Goal: Task Accomplishment & Management: Manage account settings

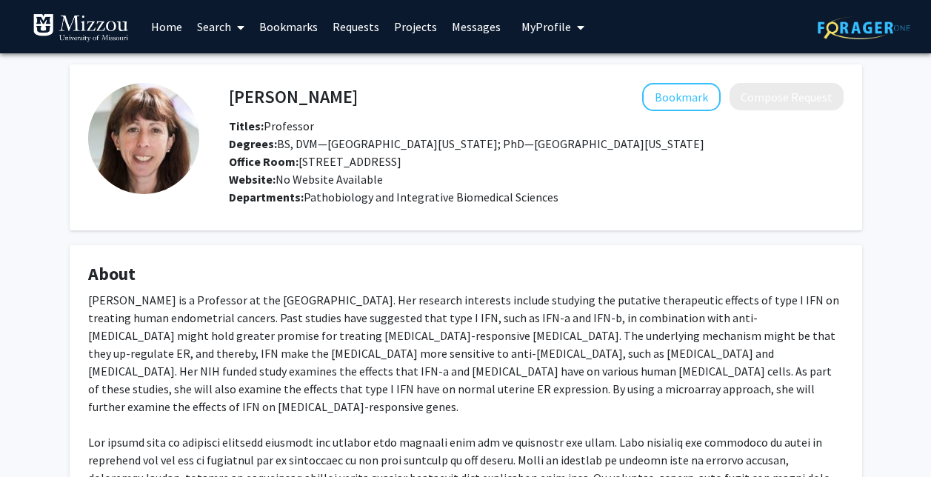
scroll to position [134, 0]
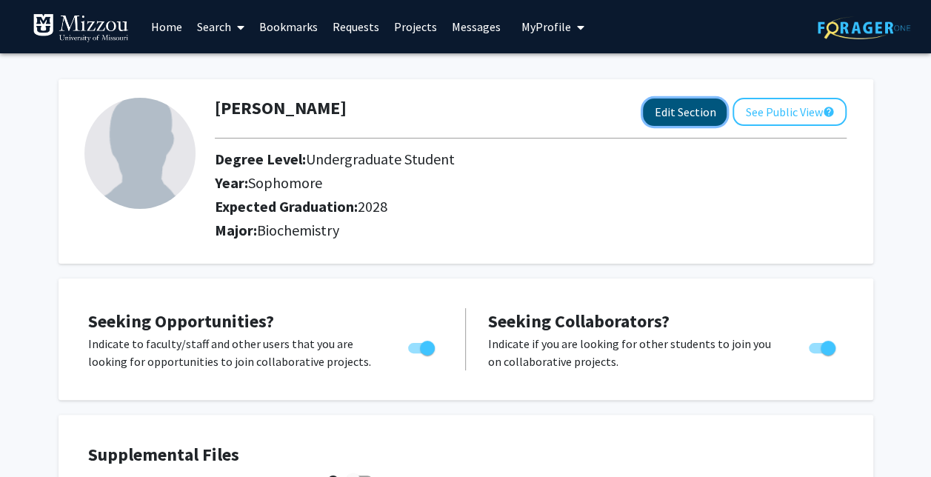
click at [677, 108] on button "Edit Section" at bounding box center [685, 111] width 84 height 27
select select "sophomore"
select select "2028"
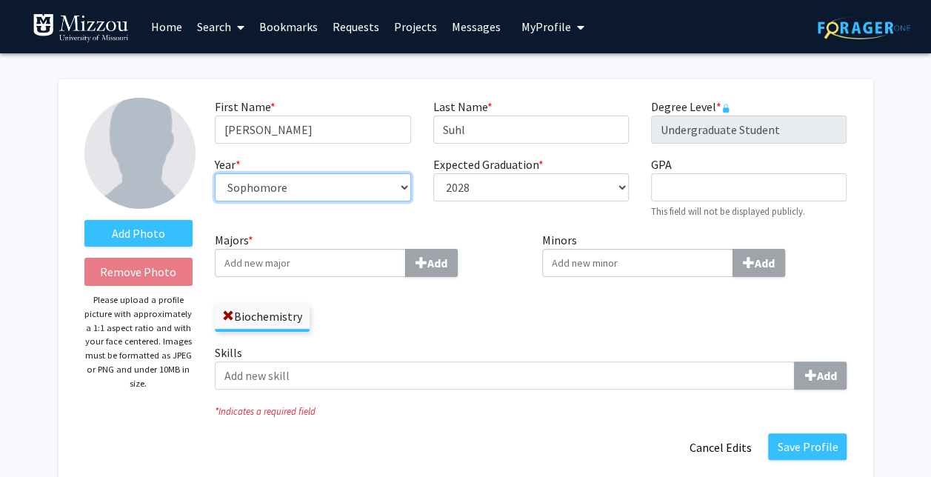
click at [330, 200] on select "--- First-year Sophomore Junior Senior Postbaccalaureate Certificate" at bounding box center [313, 187] width 196 height 28
select select "junior"
click at [215, 173] on select "--- First-year Sophomore Junior Senior Postbaccalaureate Certificate" at bounding box center [313, 187] width 196 height 28
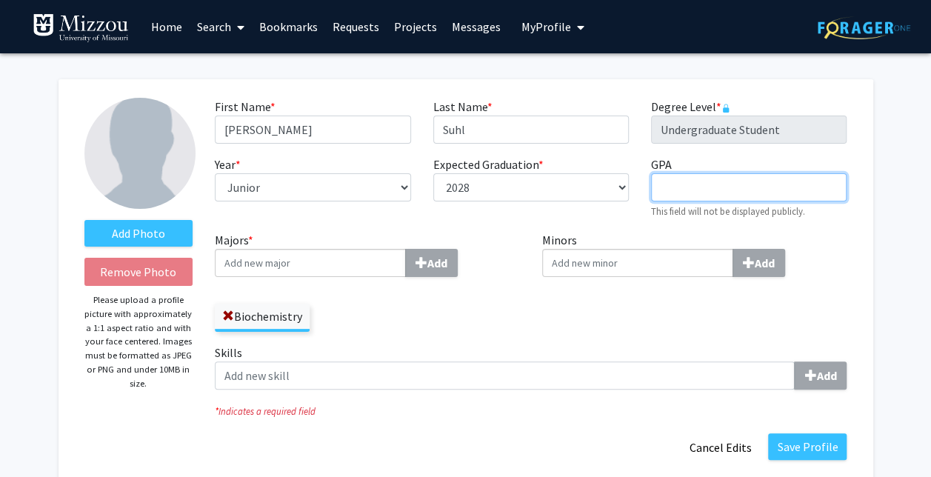
click at [687, 193] on input "GPA required" at bounding box center [749, 187] width 196 height 28
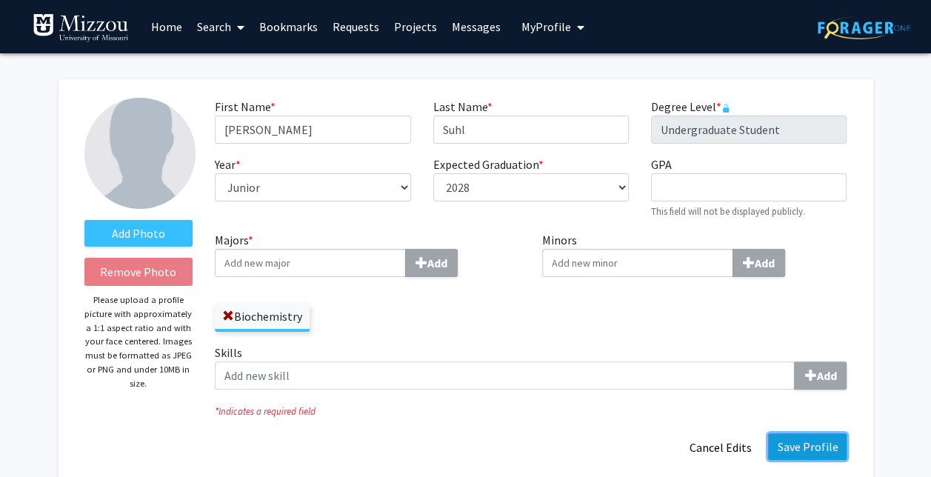
click at [812, 448] on button "Save Profile" at bounding box center [807, 446] width 79 height 27
